Goal: Task Accomplishment & Management: Use online tool/utility

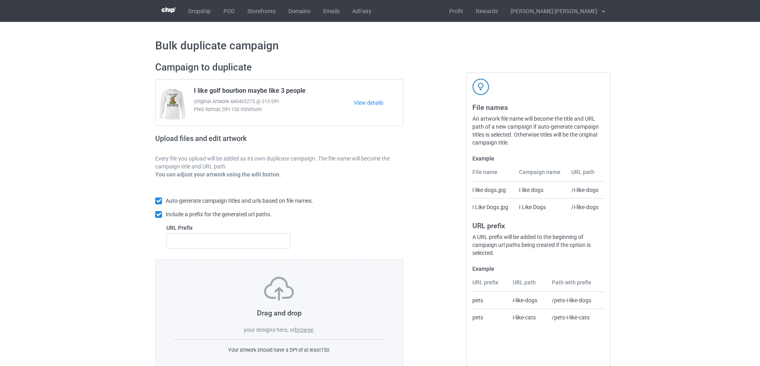
click at [301, 330] on label "browse" at bounding box center [304, 330] width 18 height 6
click at [0, 0] on input "browse" at bounding box center [0, 0] width 0 height 0
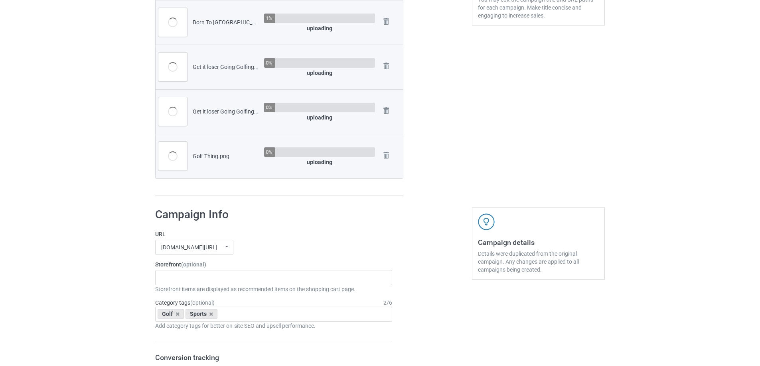
scroll to position [279, 0]
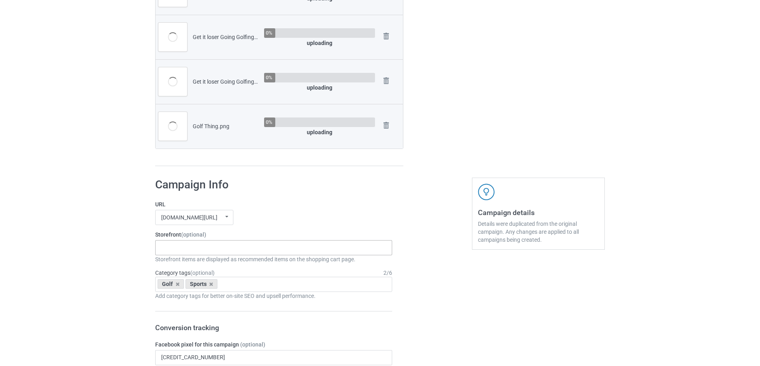
click at [168, 249] on input "text" at bounding box center [167, 247] width 12 height 7
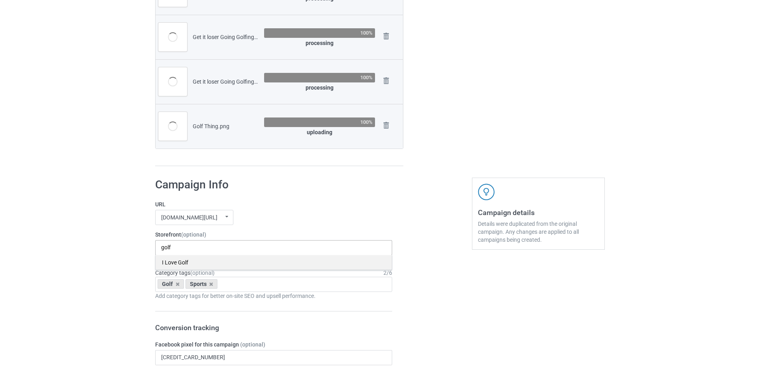
type input "golf"
click at [172, 261] on div "I Love Golf" at bounding box center [274, 262] width 236 height 15
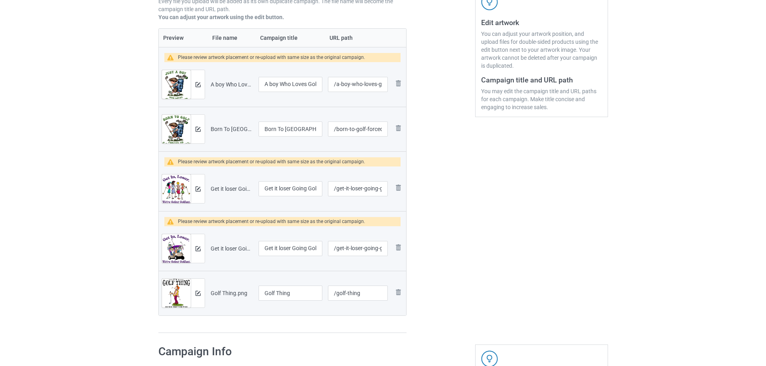
scroll to position [160, 0]
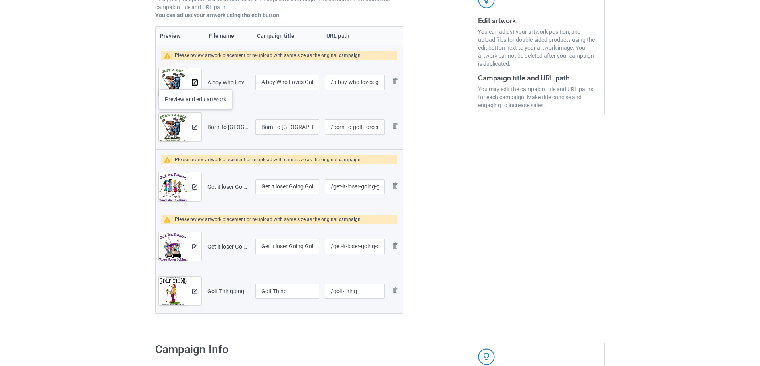
click at [193, 81] on img at bounding box center [194, 82] width 5 height 5
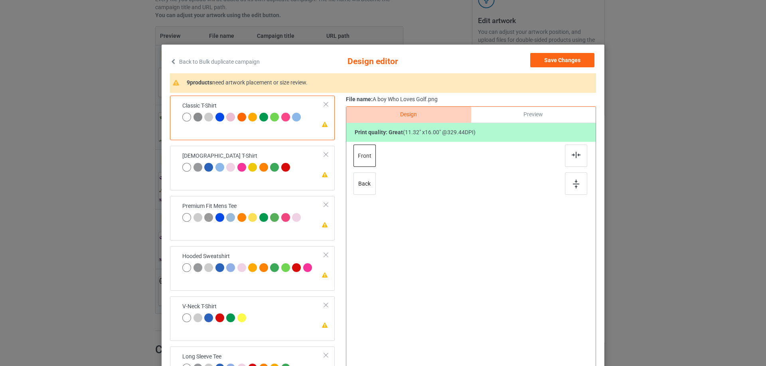
scroll to position [40, 0]
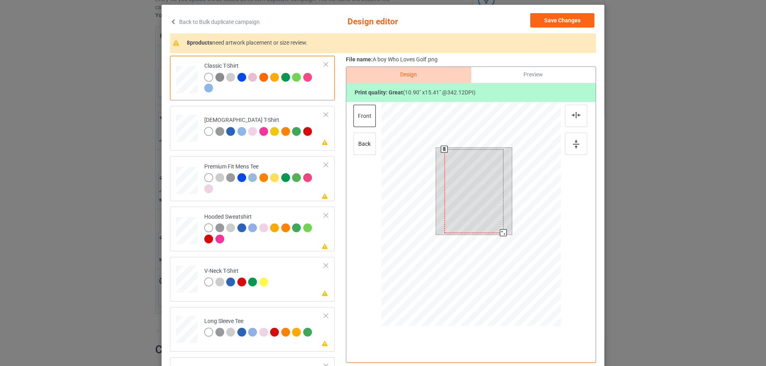
click at [501, 232] on div at bounding box center [503, 233] width 7 height 7
click at [495, 211] on div at bounding box center [474, 190] width 59 height 84
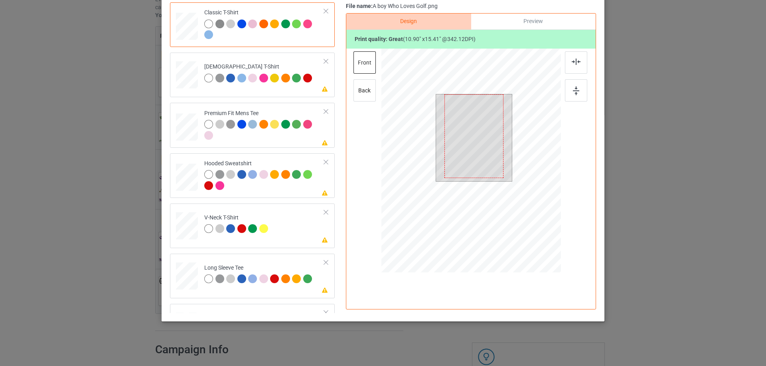
scroll to position [14, 0]
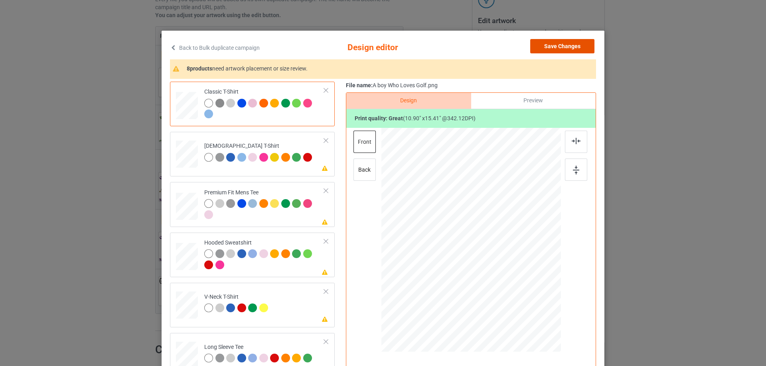
click at [551, 47] on button "Save Changes" at bounding box center [562, 46] width 64 height 14
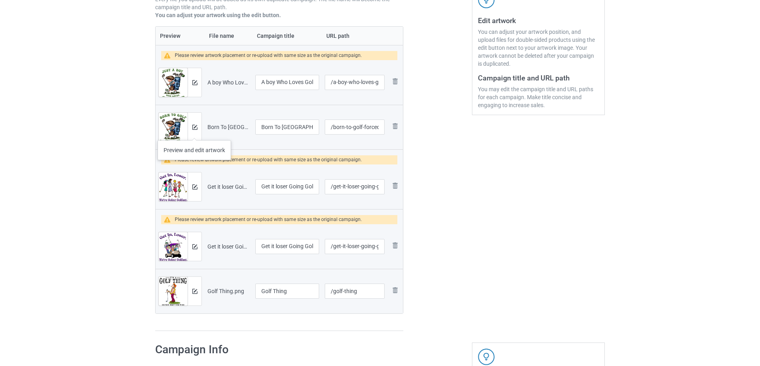
click at [194, 132] on div at bounding box center [194, 127] width 14 height 29
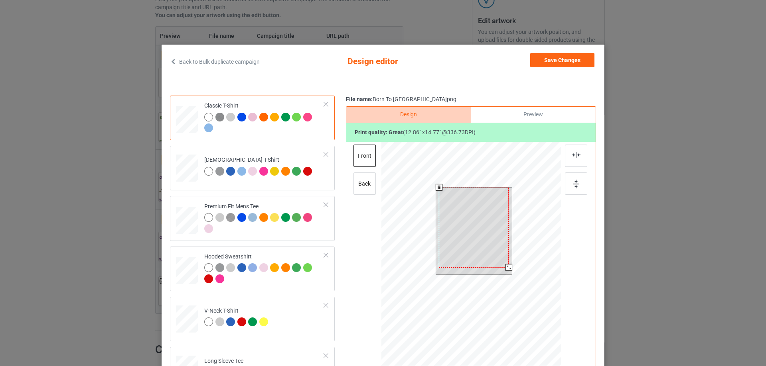
click at [505, 267] on div at bounding box center [508, 267] width 7 height 7
click at [550, 65] on button "Save Changes" at bounding box center [562, 60] width 64 height 14
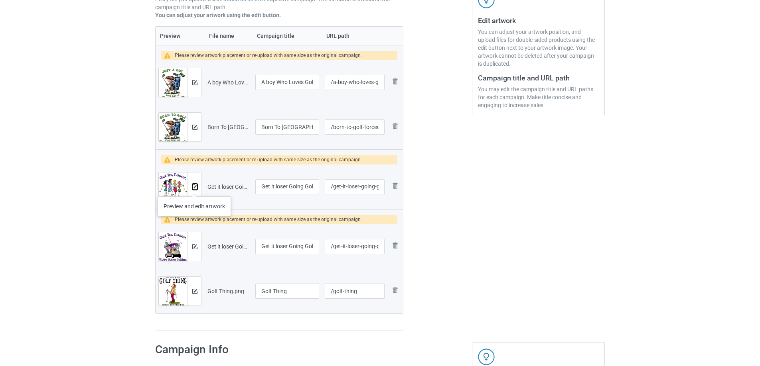
click at [194, 189] on img at bounding box center [194, 187] width 5 height 5
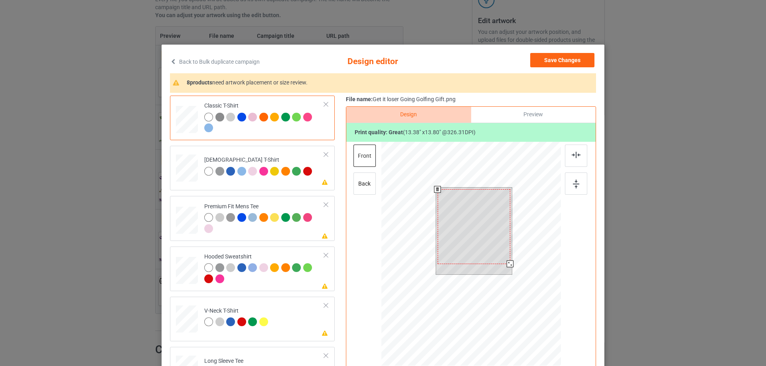
drag, startPoint x: 508, startPoint y: 266, endPoint x: 504, endPoint y: 266, distance: 4.0
click at [506, 266] on div at bounding box center [509, 264] width 7 height 7
click at [496, 238] on div at bounding box center [473, 225] width 73 height 75
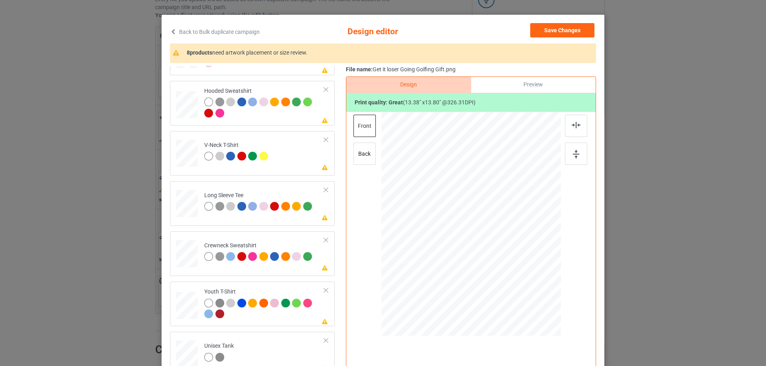
scroll to position [0, 0]
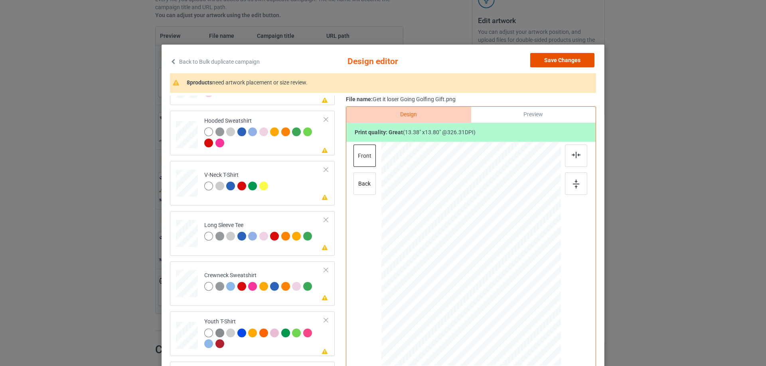
click at [567, 62] on button "Save Changes" at bounding box center [562, 60] width 64 height 14
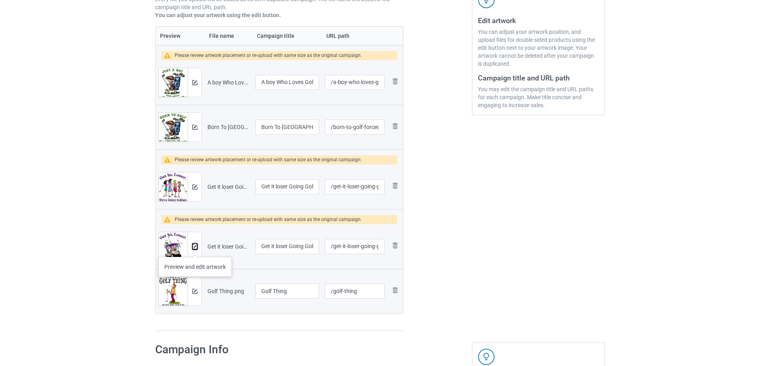
click at [195, 249] on img at bounding box center [194, 246] width 5 height 5
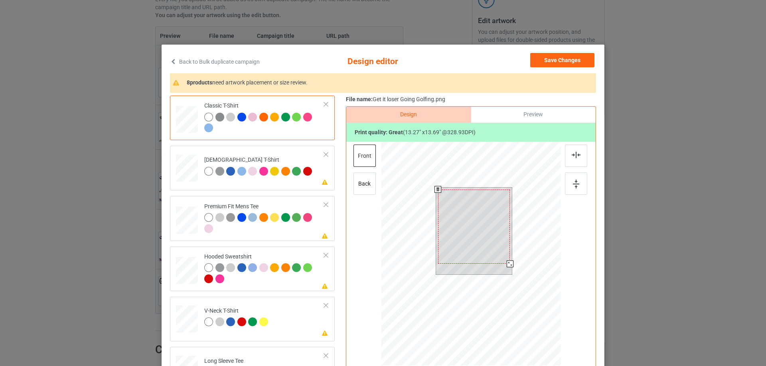
click at [506, 265] on div at bounding box center [509, 264] width 7 height 7
drag, startPoint x: 491, startPoint y: 235, endPoint x: 491, endPoint y: 229, distance: 6.0
click at [491, 229] on div at bounding box center [475, 225] width 72 height 74
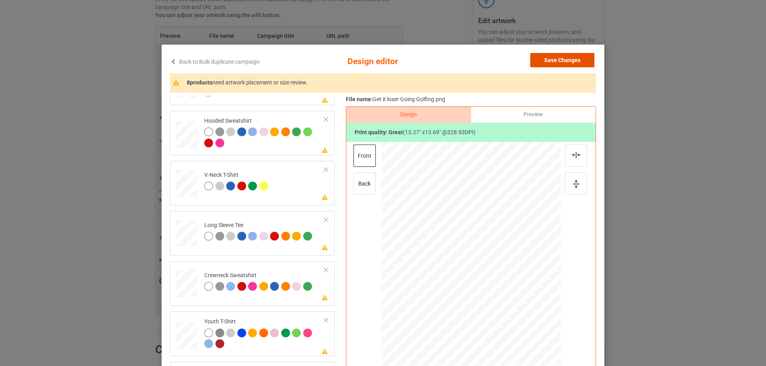
click at [568, 65] on button "Save Changes" at bounding box center [562, 60] width 64 height 14
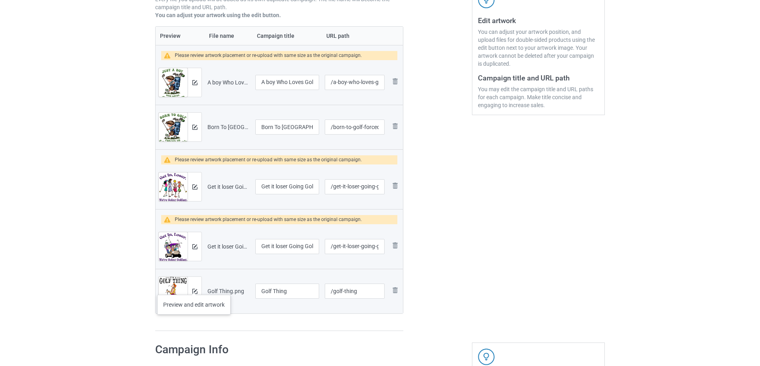
click at [194, 287] on div at bounding box center [194, 291] width 14 height 29
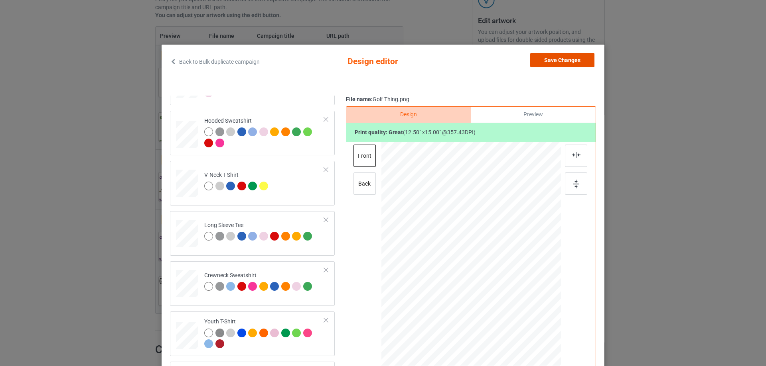
click at [578, 64] on button "Save Changes" at bounding box center [562, 60] width 64 height 14
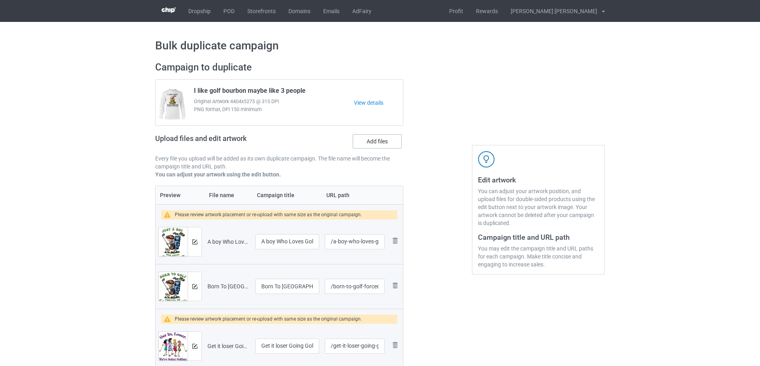
click at [370, 146] on label "Add files" at bounding box center [377, 141] width 49 height 14
click at [0, 0] on input "Add files" at bounding box center [0, 0] width 0 height 0
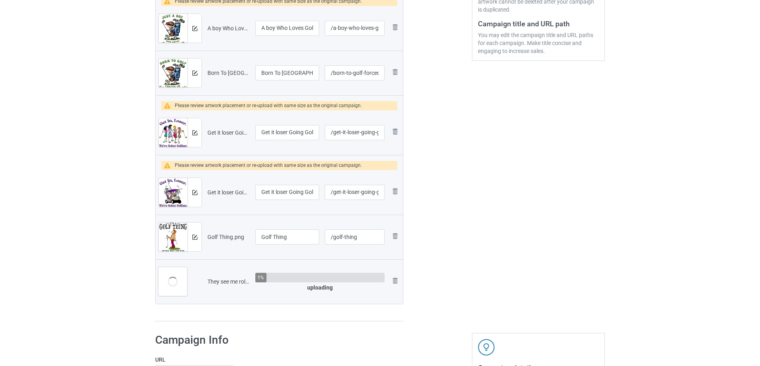
scroll to position [319, 0]
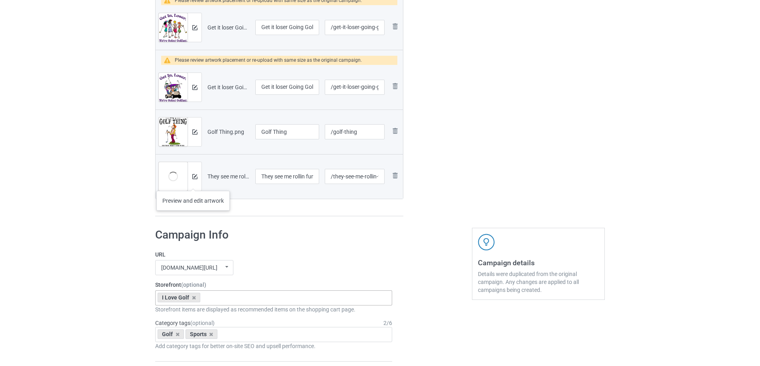
click at [193, 183] on div at bounding box center [194, 176] width 14 height 29
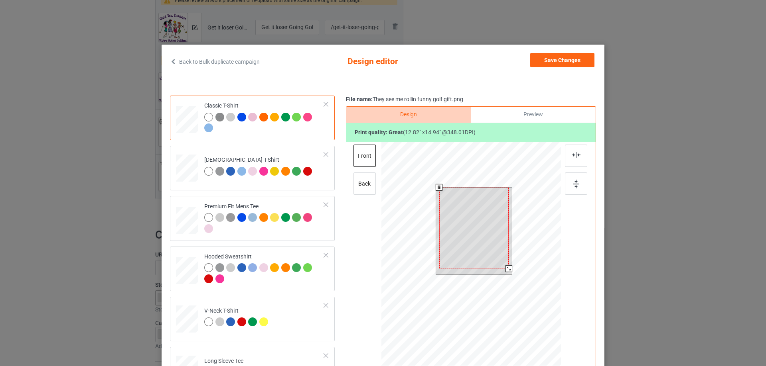
click at [505, 267] on div at bounding box center [508, 269] width 7 height 7
click at [548, 60] on button "Save Changes" at bounding box center [562, 60] width 64 height 14
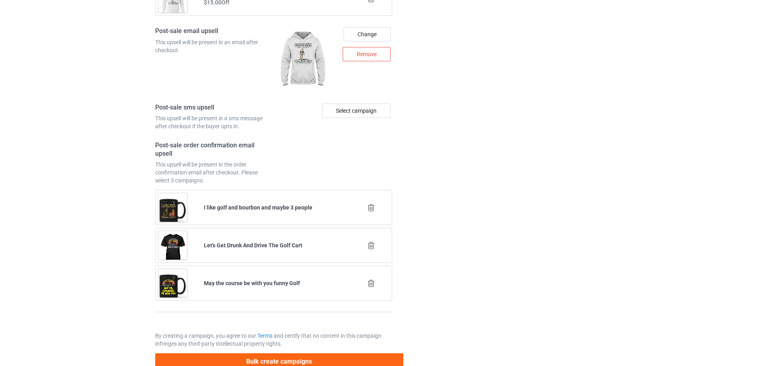
scroll to position [1344, 0]
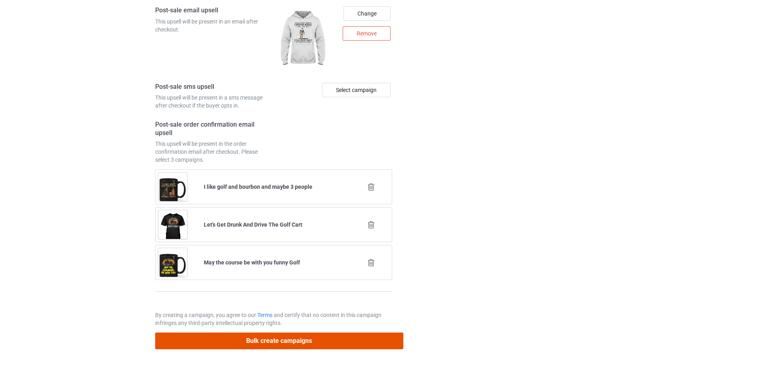
click at [281, 338] on button "Bulk create campaigns" at bounding box center [279, 341] width 248 height 16
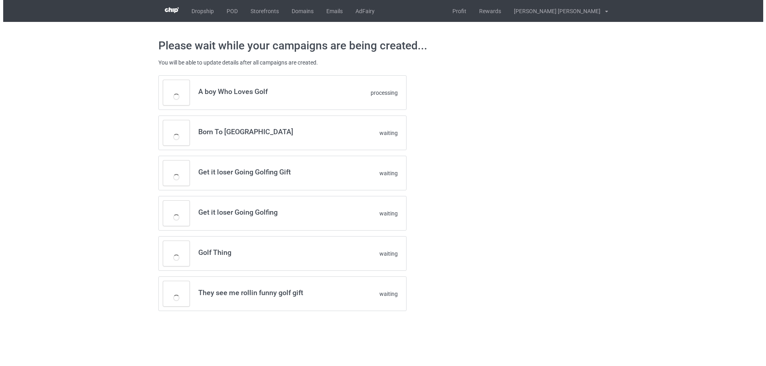
scroll to position [0, 0]
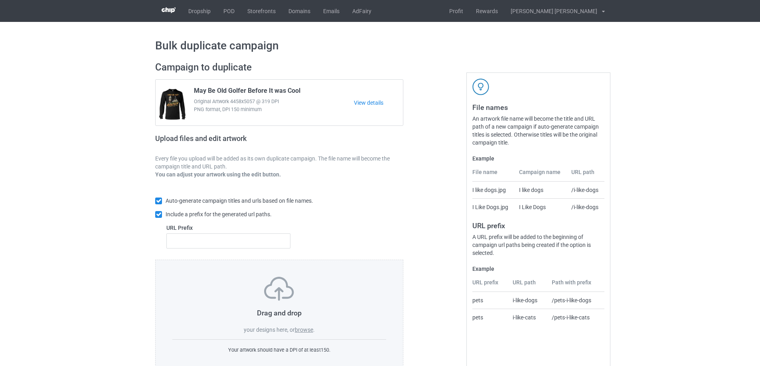
click at [305, 331] on label "browse" at bounding box center [304, 330] width 18 height 6
click at [0, 0] on input "browse" at bounding box center [0, 0] width 0 height 0
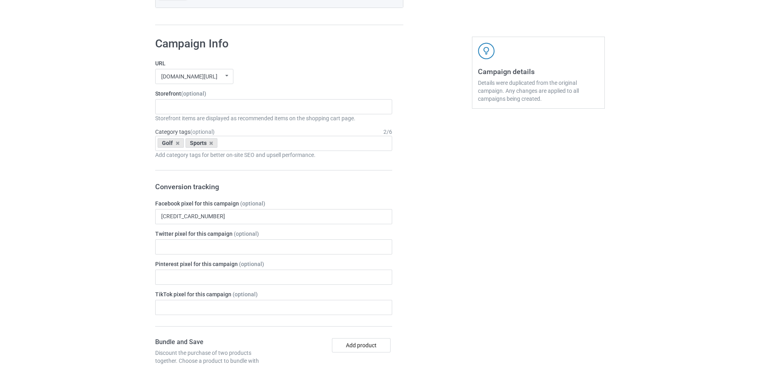
scroll to position [359, 0]
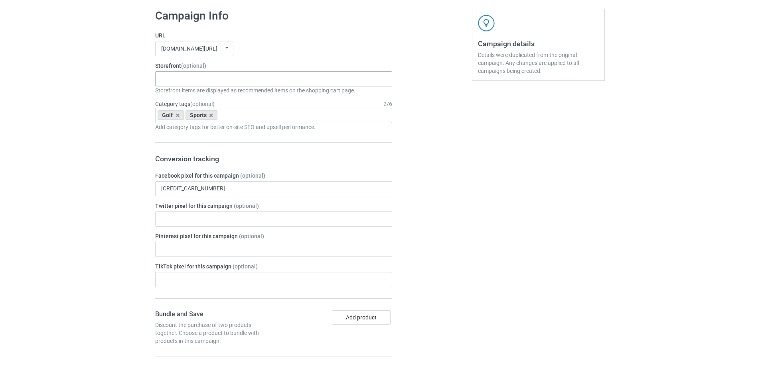
click at [199, 81] on div "Gifts For Hunter 2025 Gifts For Bikers No Hobby [DATE] Hide And Seek World Cham…" at bounding box center [273, 78] width 237 height 15
type input "golf"
click at [185, 92] on div "I Love Golf" at bounding box center [274, 93] width 236 height 15
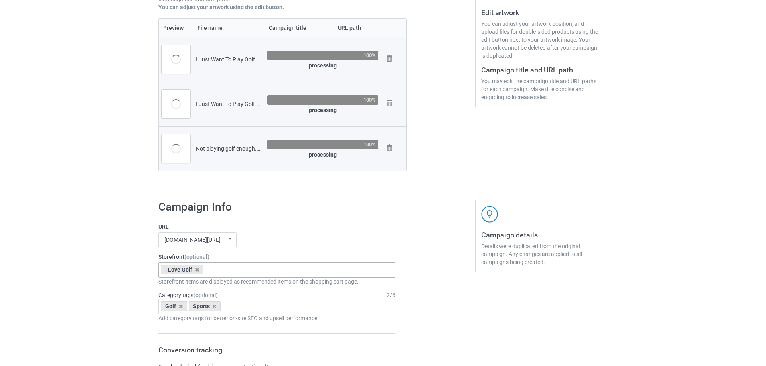
scroll to position [40, 0]
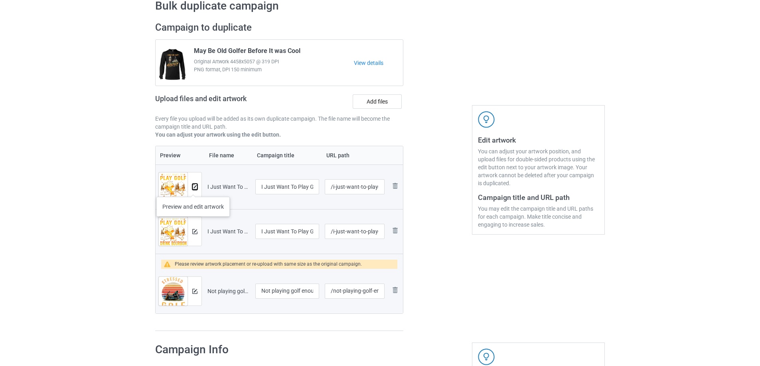
click at [193, 189] on img at bounding box center [194, 187] width 5 height 5
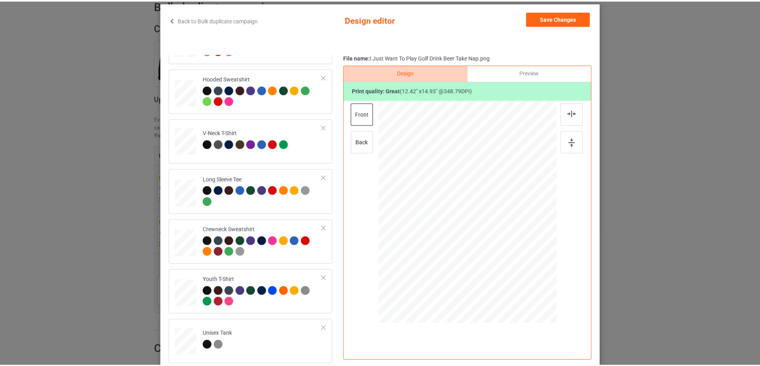
scroll to position [0, 0]
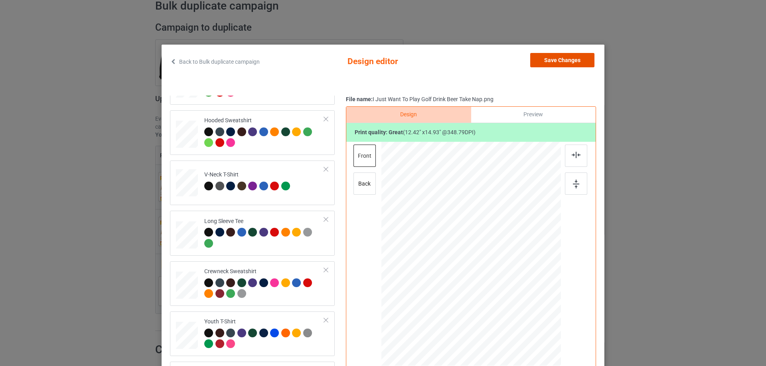
click at [562, 63] on button "Save Changes" at bounding box center [562, 60] width 64 height 14
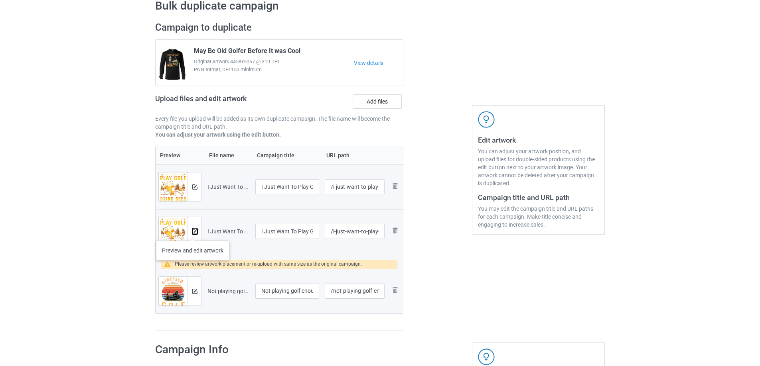
click at [192, 233] on img at bounding box center [194, 231] width 5 height 5
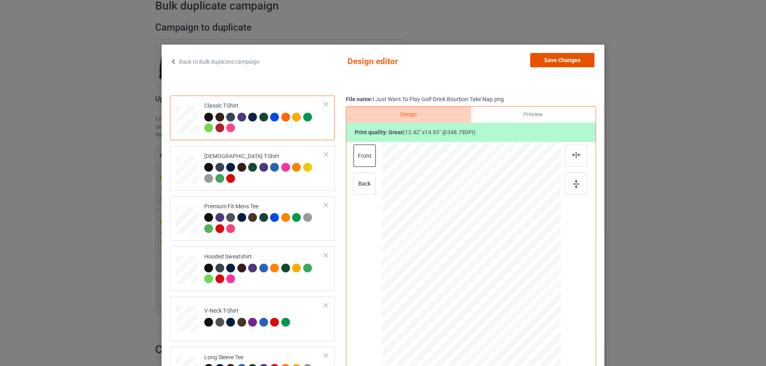
click at [558, 61] on button "Save Changes" at bounding box center [562, 60] width 64 height 14
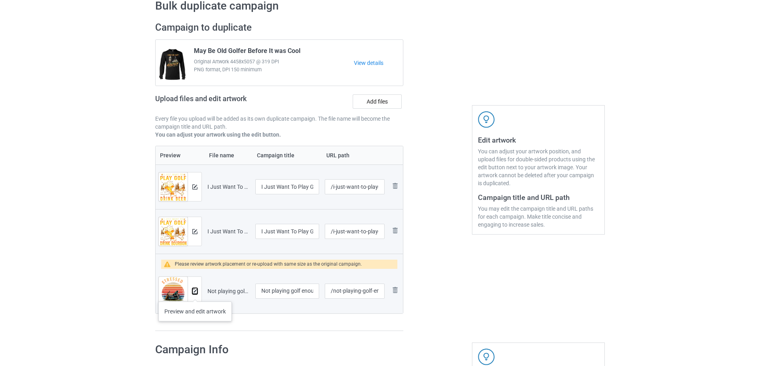
click at [195, 294] on img at bounding box center [194, 291] width 5 height 5
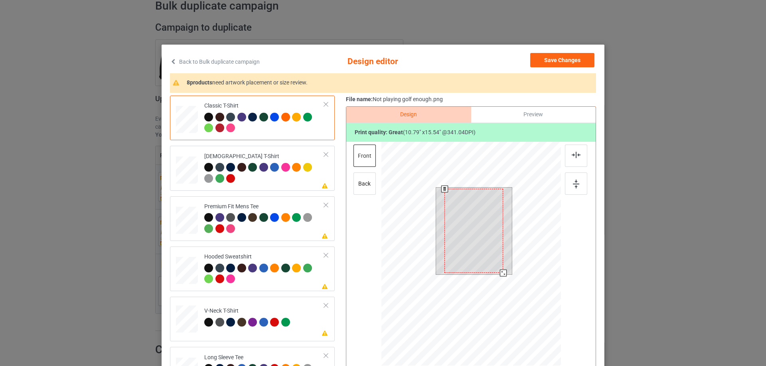
click at [501, 272] on div at bounding box center [503, 273] width 7 height 7
click at [561, 60] on button "Save Changes" at bounding box center [562, 60] width 64 height 14
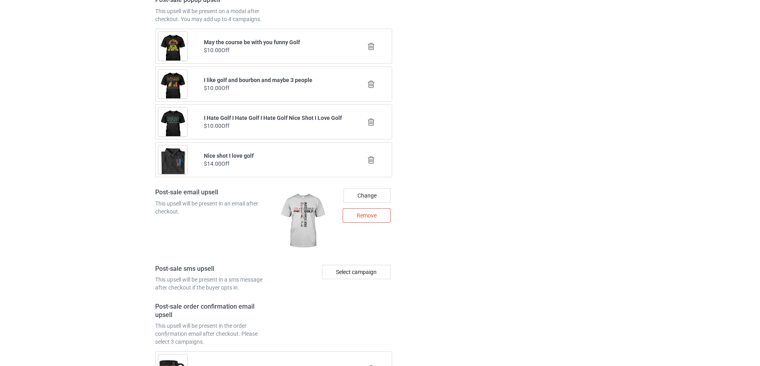
scroll to position [1180, 0]
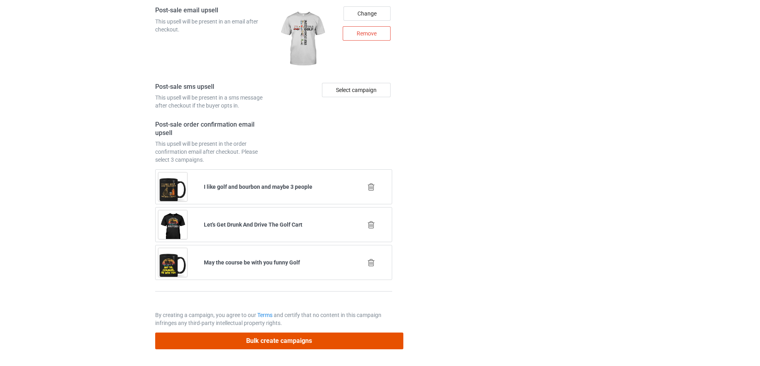
click at [254, 343] on button "Bulk create campaigns" at bounding box center [279, 341] width 248 height 16
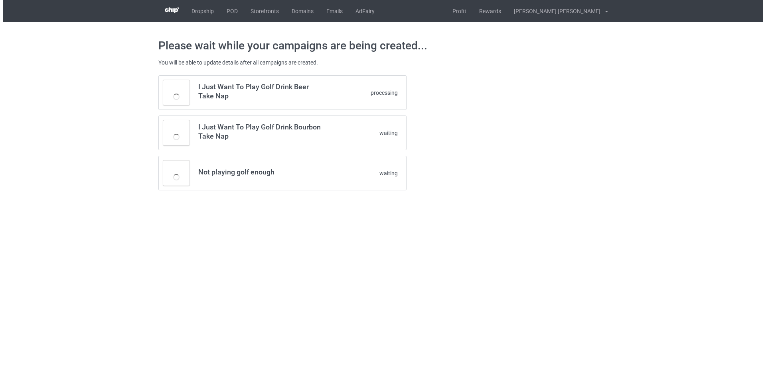
scroll to position [0, 0]
